Goal: Check status: Check status

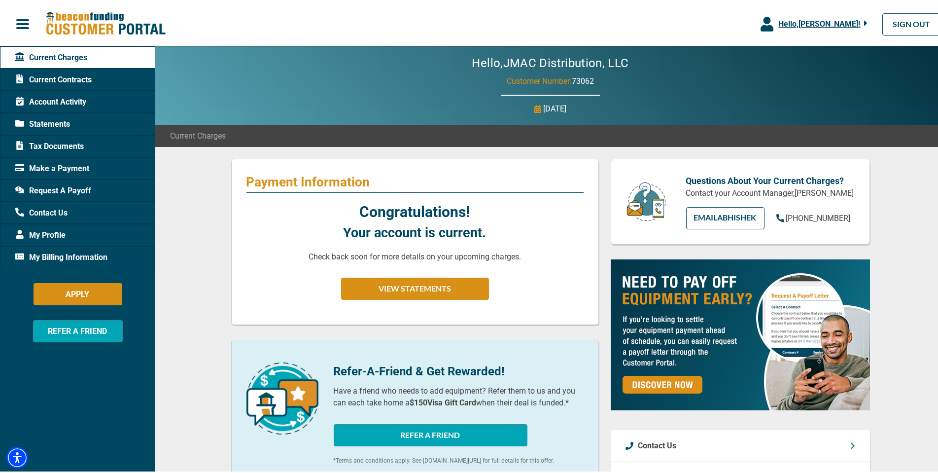
click at [64, 100] on span "Account Activity" at bounding box center [50, 100] width 71 height 12
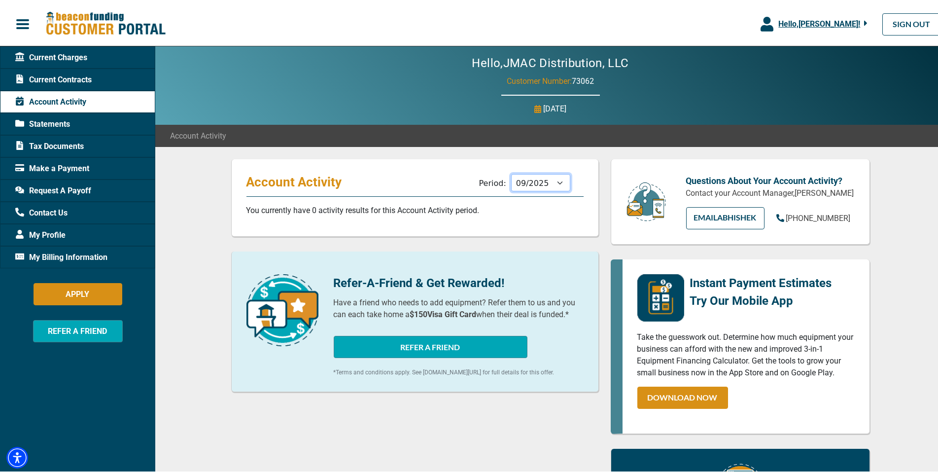
click at [548, 179] on select "10/2025 09/2025 08/2025 07/2025 06/2025 05/2025 04/2025 03/2025 02/2025 01/2025…" at bounding box center [540, 180] width 59 height 17
select select "10/2024"
click at [511, 172] on select "10/2025 09/2025 08/2025 07/2025 06/2025 05/2025 04/2025 03/2025 02/2025 01/2025…" at bounding box center [540, 180] width 59 height 17
click at [53, 145] on span "Tax Documents" at bounding box center [49, 145] width 69 height 12
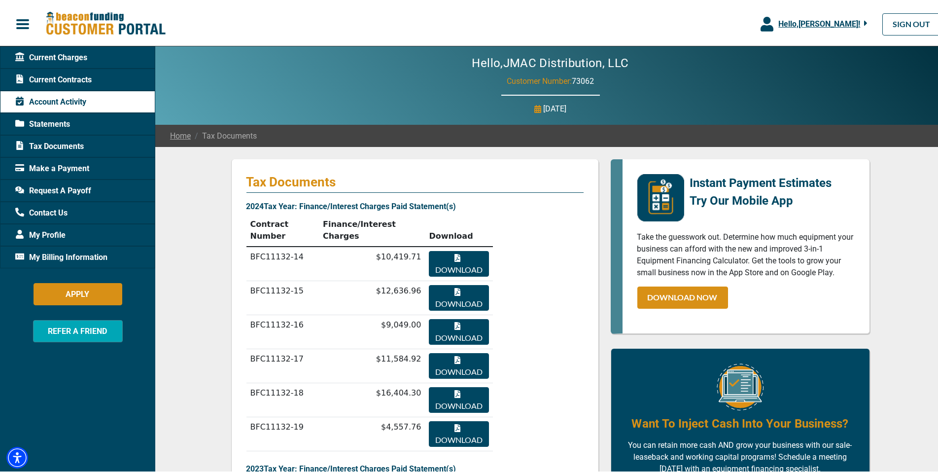
click at [62, 117] on span "Statements" at bounding box center [42, 122] width 55 height 12
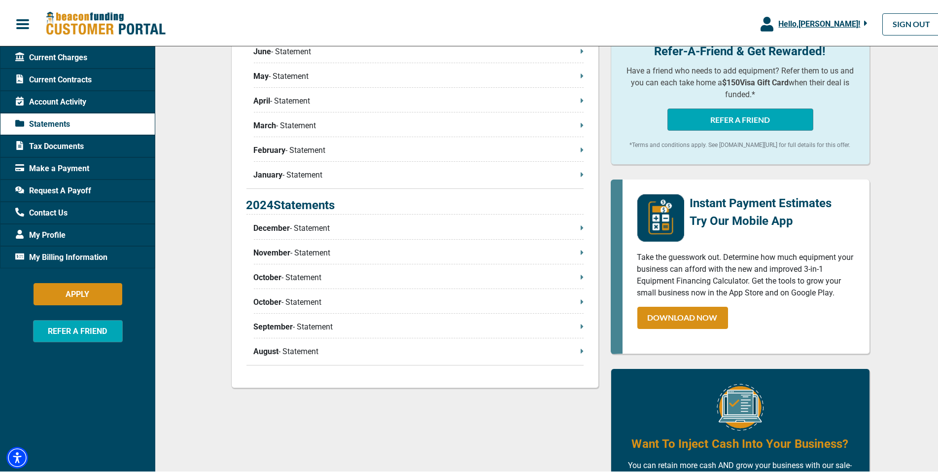
scroll to position [319, 0]
click at [304, 324] on p "September - Statement" at bounding box center [419, 326] width 330 height 12
click at [291, 296] on p "October - Statement" at bounding box center [419, 301] width 330 height 12
click at [294, 276] on p "October - Statement" at bounding box center [419, 276] width 330 height 12
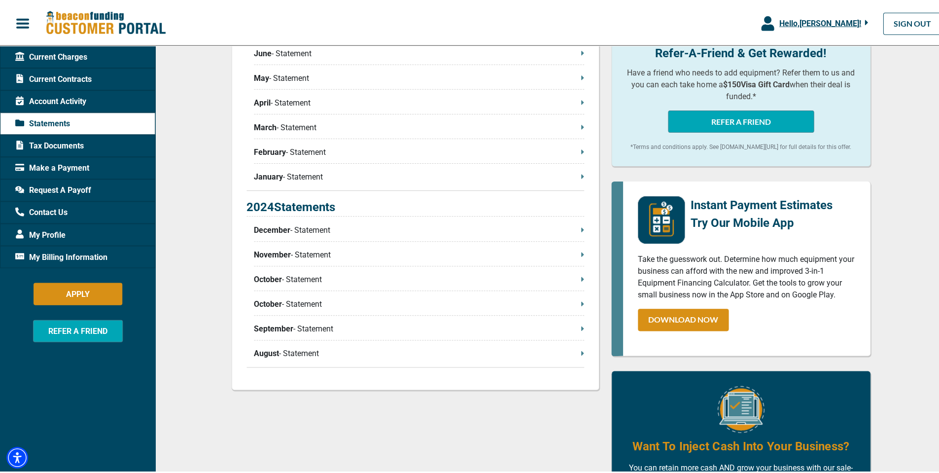
scroll to position [318, 0]
